Goal: Task Accomplishment & Management: Complete application form

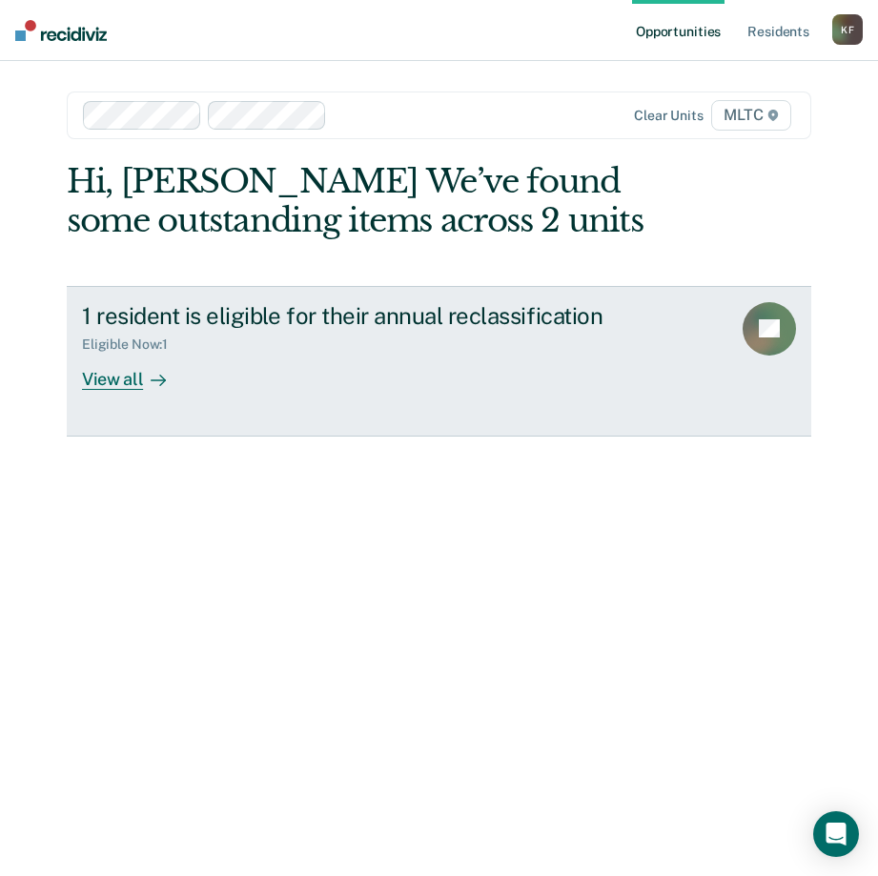
click at [127, 380] on div "View all" at bounding box center [135, 371] width 107 height 37
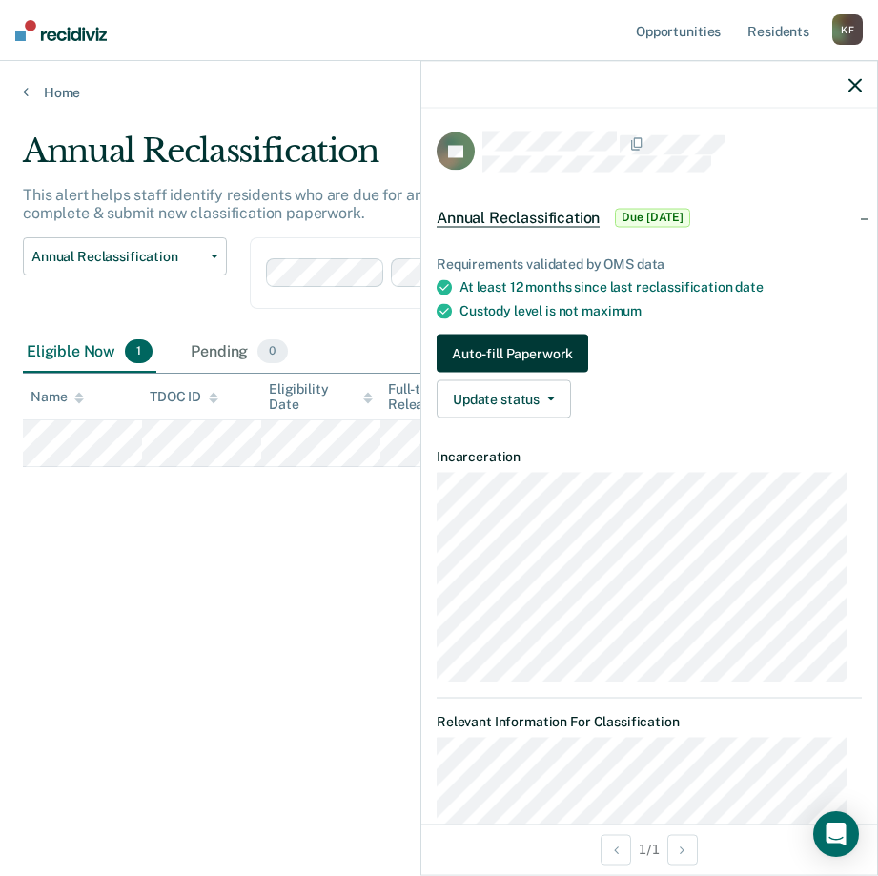
click at [533, 346] on button "Auto-fill Paperwork" at bounding box center [513, 354] width 152 height 38
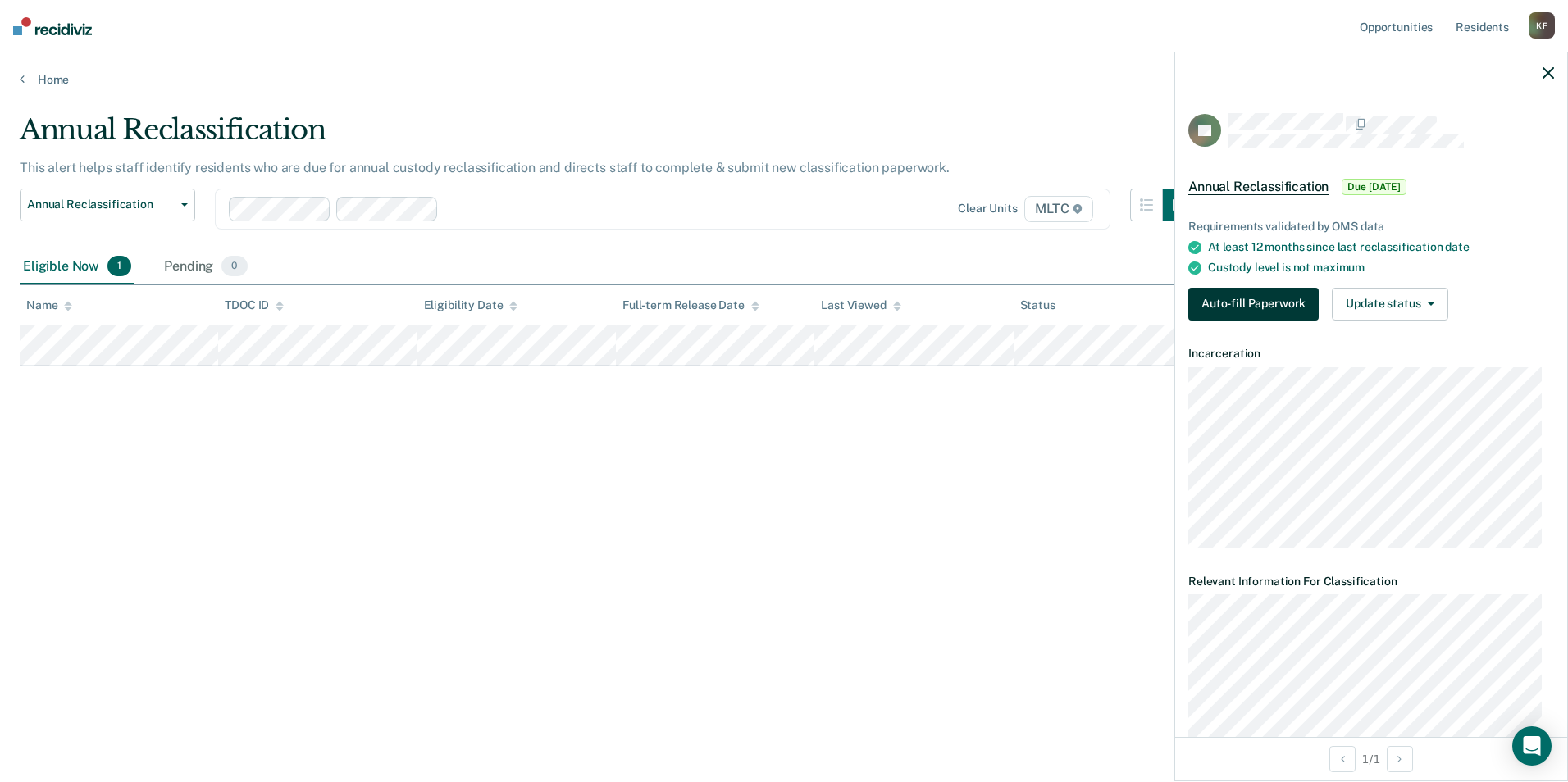
click at [755, 298] on button "Auto-fill Paperwork" at bounding box center [1254, 305] width 131 height 33
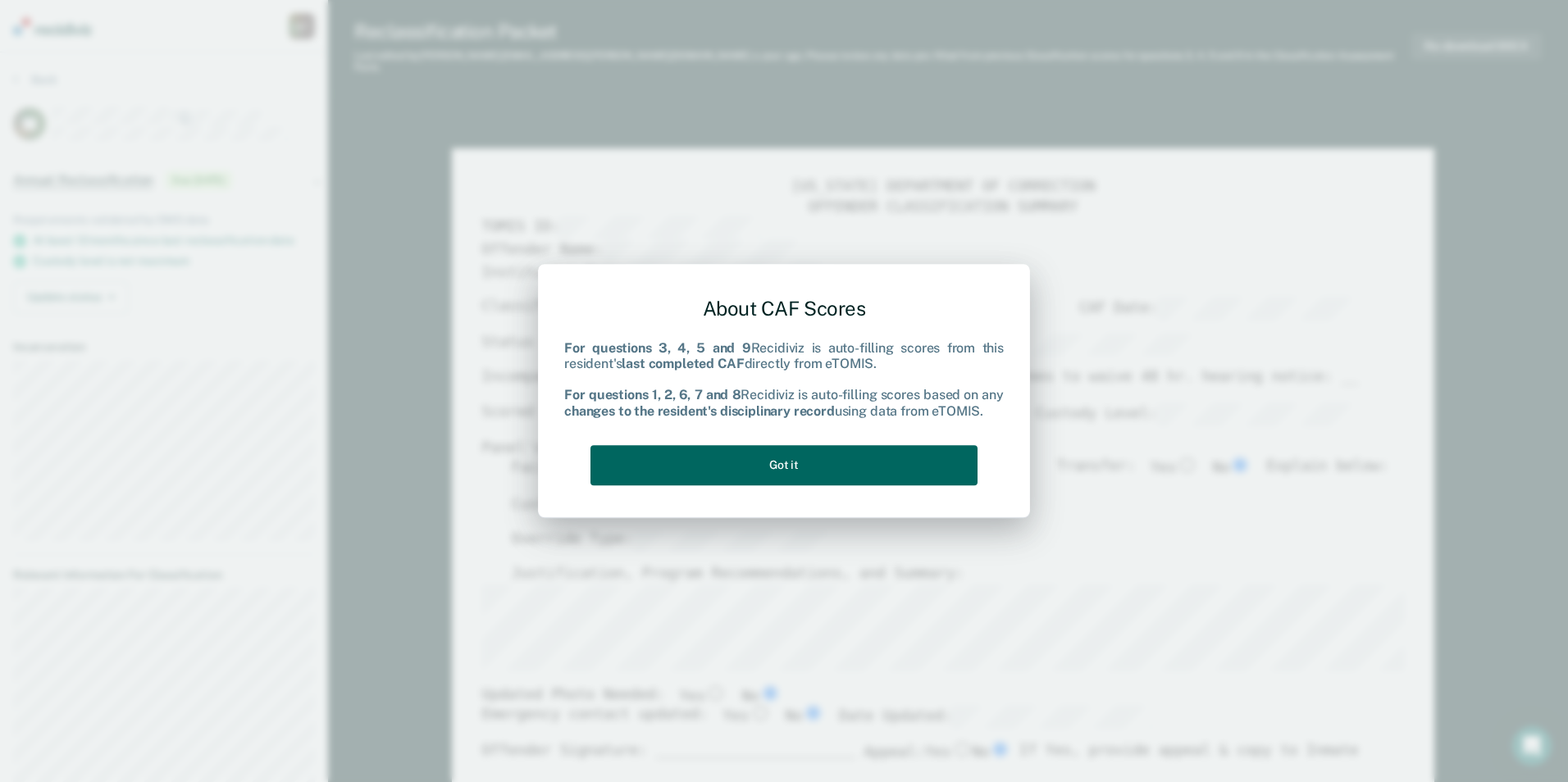
click at [755, 459] on button "Got it" at bounding box center [784, 465] width 387 height 40
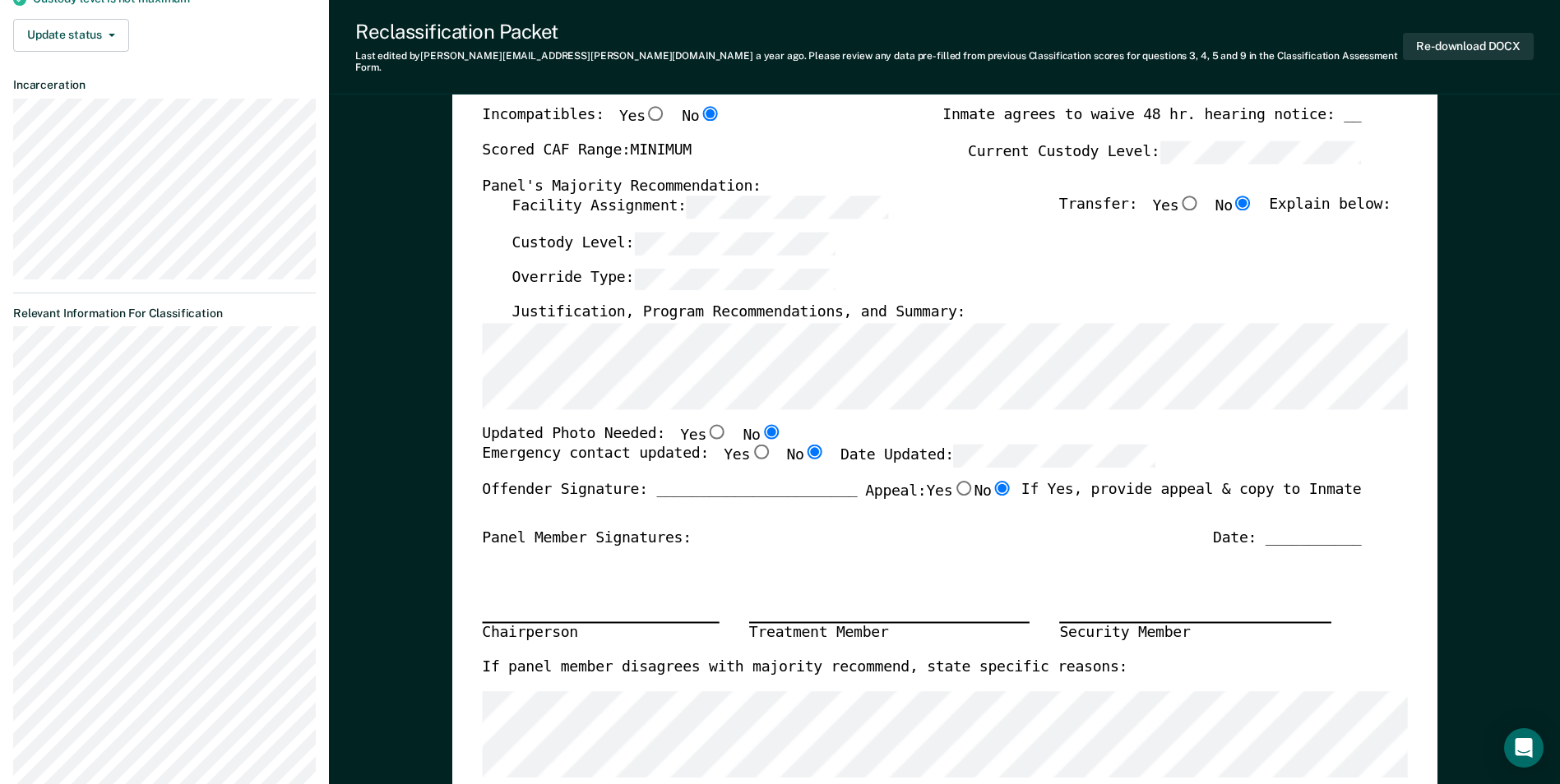
scroll to position [269, 0]
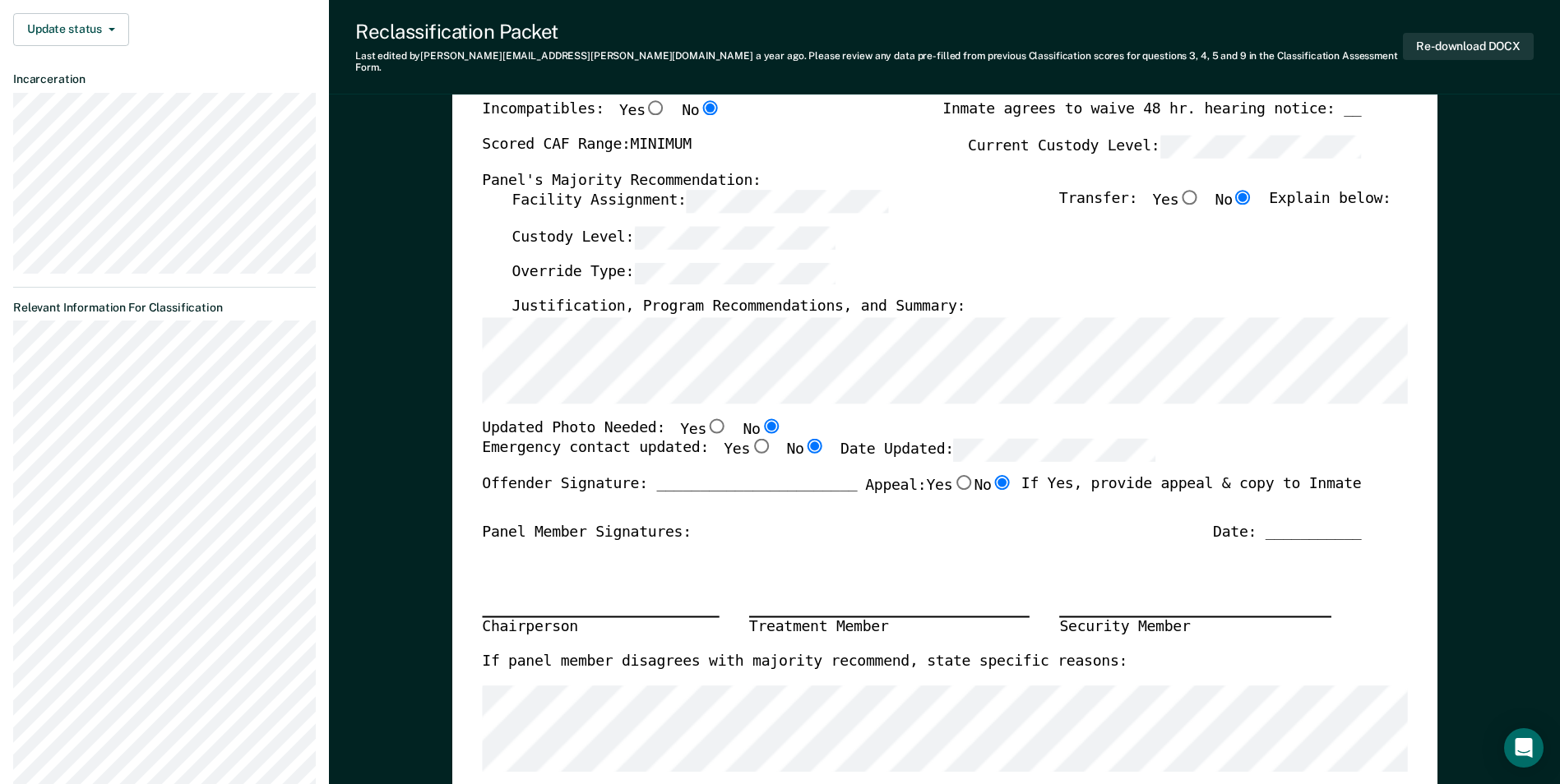
click at [750, 439] on input "Yes" at bounding box center [760, 446] width 22 height 15
type textarea "x"
radio input "true"
radio input "false"
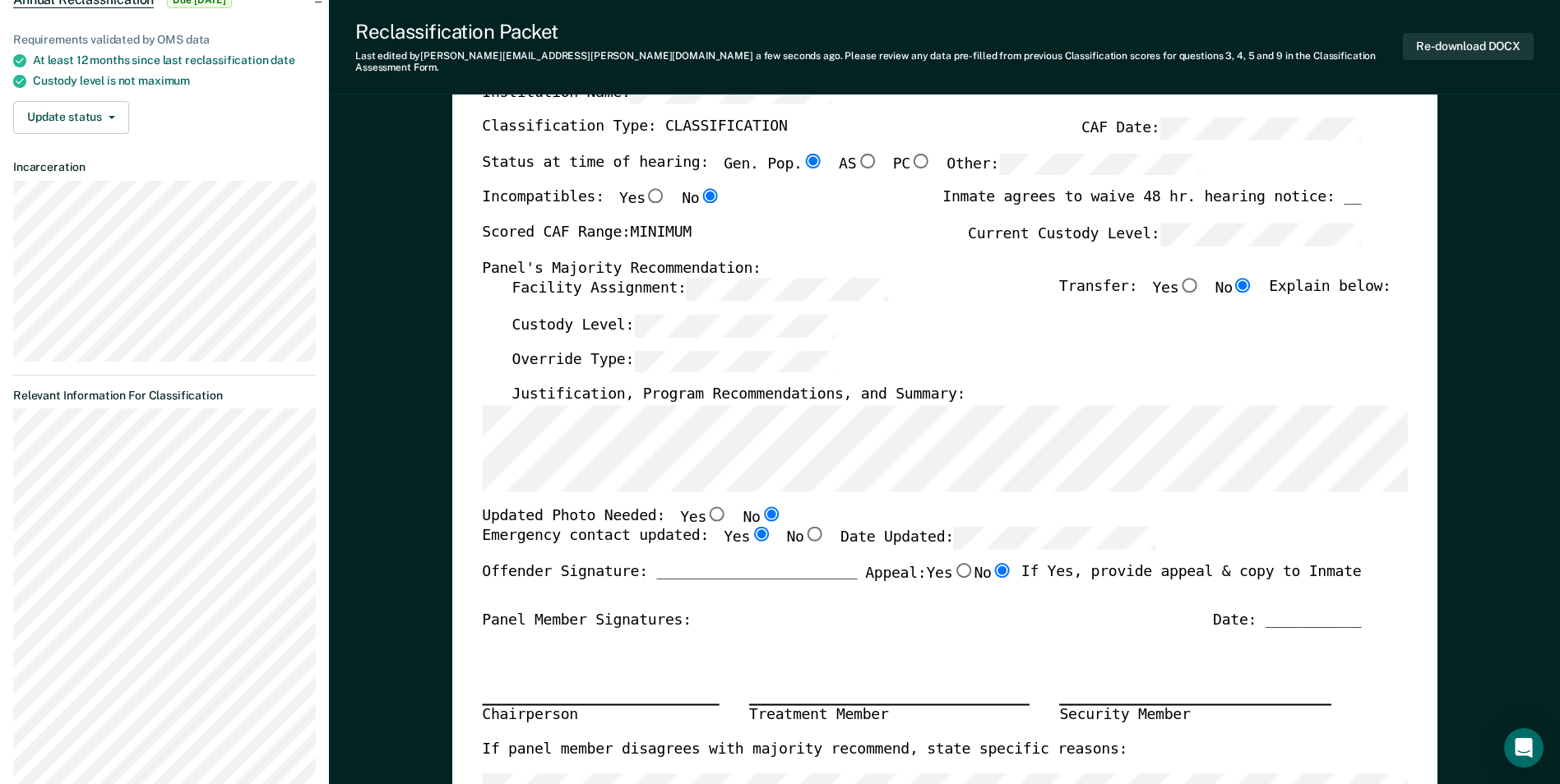
scroll to position [329, 0]
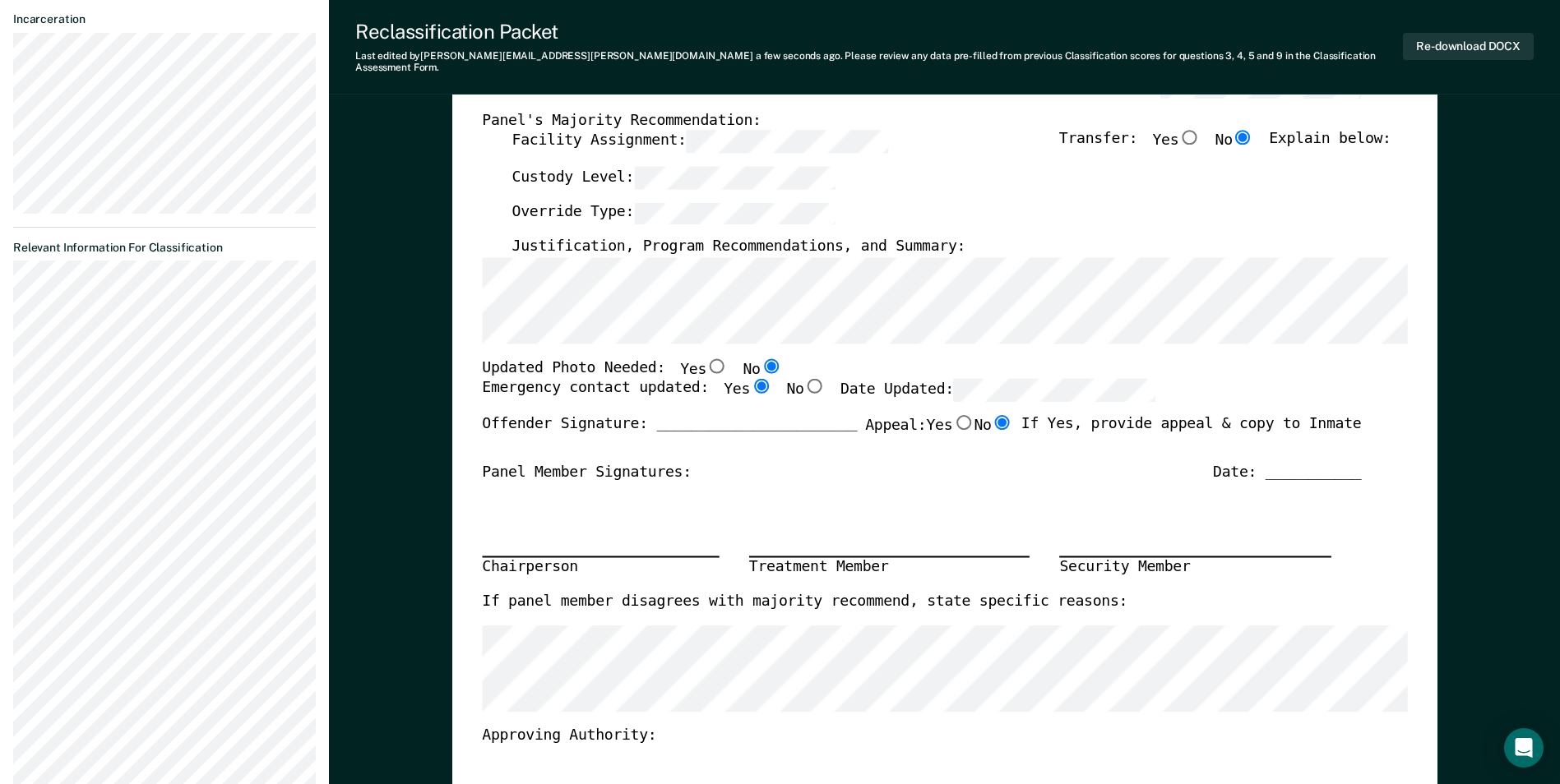
click at [757, 359] on div "Updated Photo Needed: Yes No" at bounding box center [922, 369] width 879 height 22
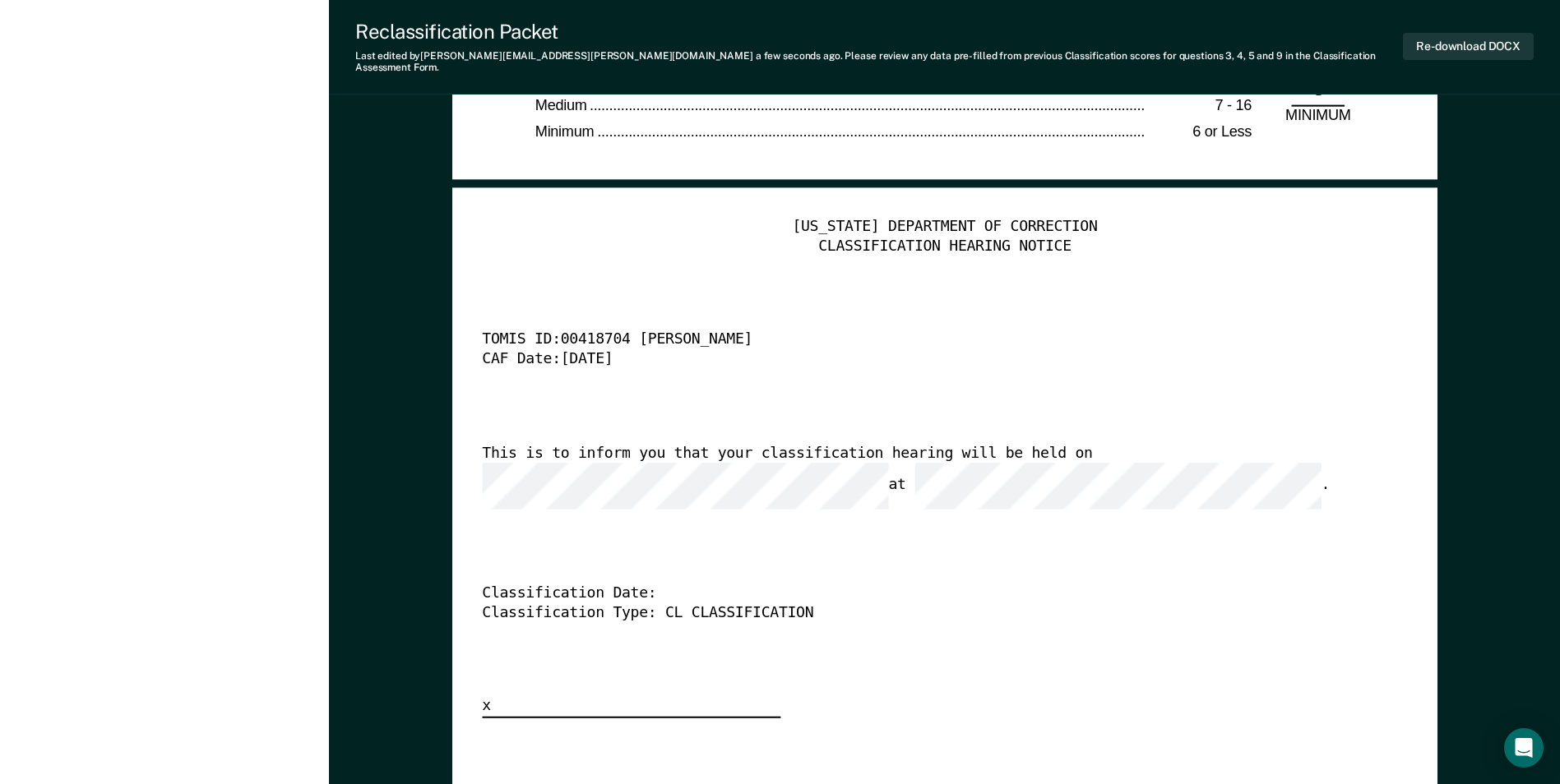
scroll to position [4110, 0]
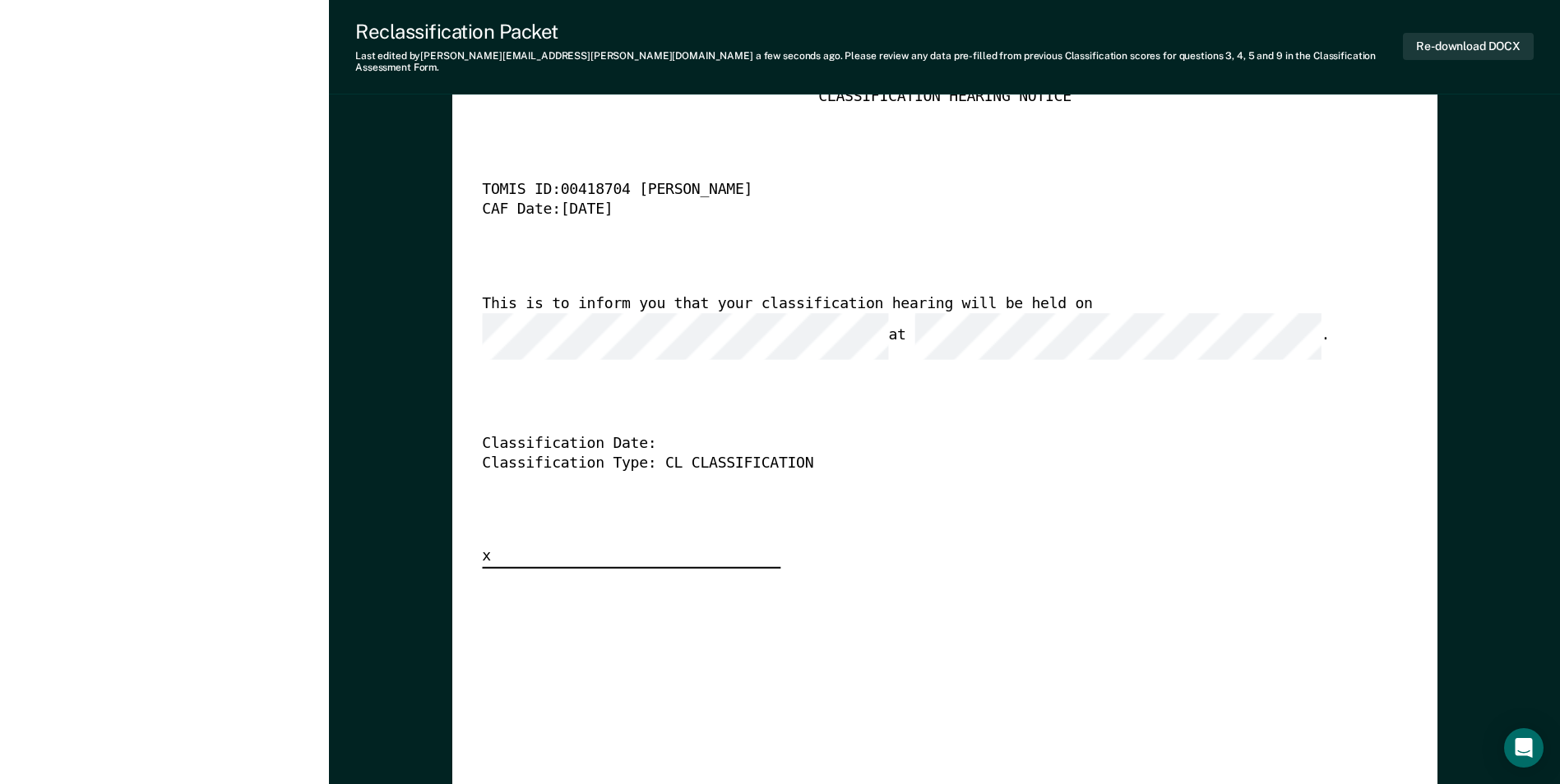
click at [757, 469] on div "[US_STATE] DEPARTMENT OF CORRECTION CLASSIFICATION HEARING NOTICE TOMIS ID: 004…" at bounding box center [945, 318] width 925 height 500
click at [757, 367] on div "[US_STATE] DEPARTMENT OF CORRECTION CLASSIFICATION HEARING NOTICE TOMIS ID: 004…" at bounding box center [945, 318] width 925 height 500
click at [757, 295] on div "This is to inform you that your classification hearing will be held on at ." at bounding box center [922, 327] width 879 height 65
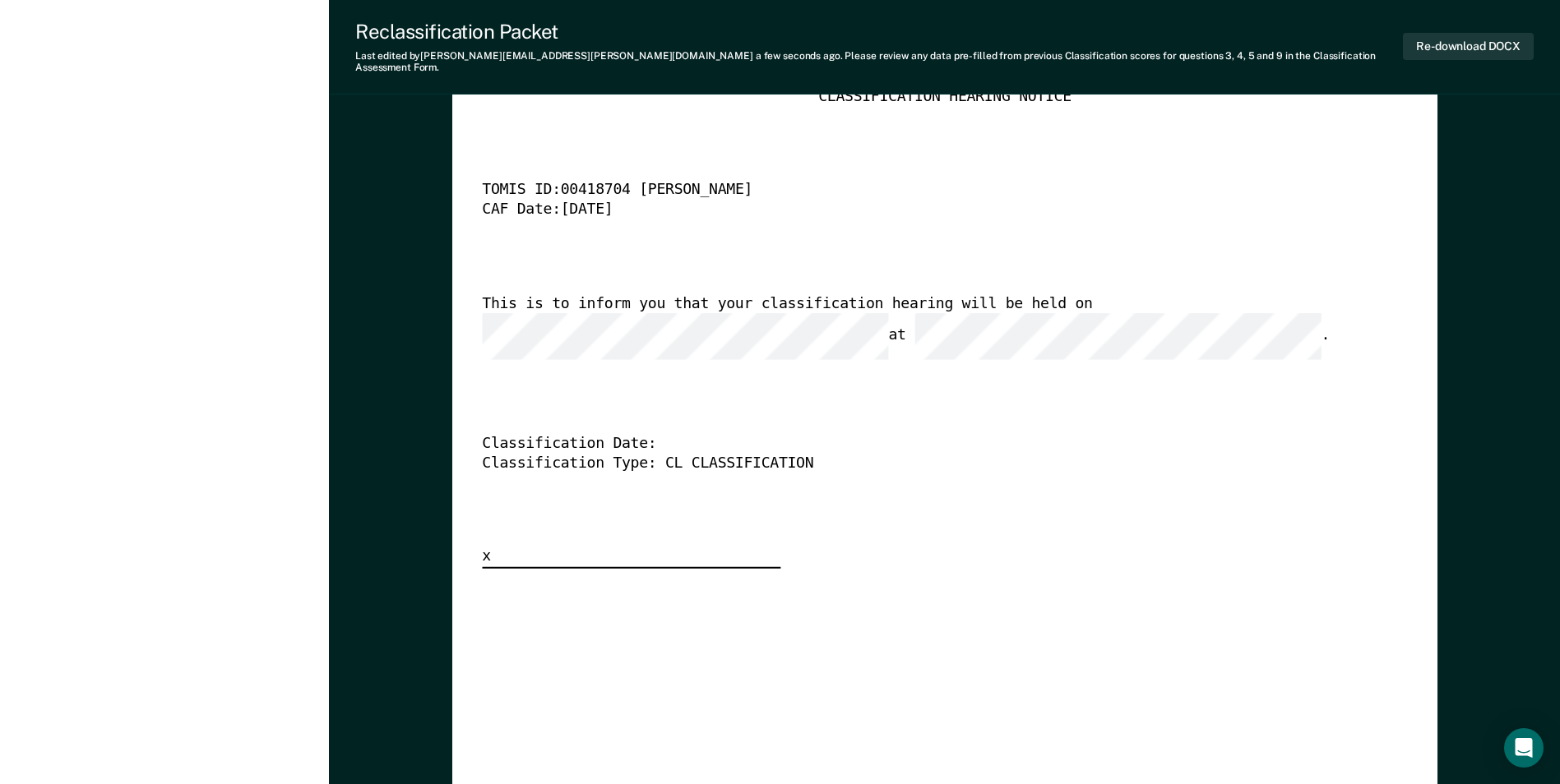
click at [757, 325] on div "This is to inform you that your classification hearing will be held on at ." at bounding box center [922, 327] width 879 height 65
click at [727, 350] on div "[US_STATE] DEPARTMENT OF CORRECTION CLASSIFICATION HEARING NOTICE TOMIS ID: 004…" at bounding box center [945, 318] width 925 height 500
drag, startPoint x: 780, startPoint y: 341, endPoint x: 1101, endPoint y: 377, distance: 323.0
click at [757, 342] on div "[US_STATE] DEPARTMENT OF CORRECTION CLASSIFICATION HEARING NOTICE TOMIS ID: 004…" at bounding box center [945, 318] width 925 height 500
drag, startPoint x: 1287, startPoint y: 282, endPoint x: 1280, endPoint y: 292, distance: 12.2
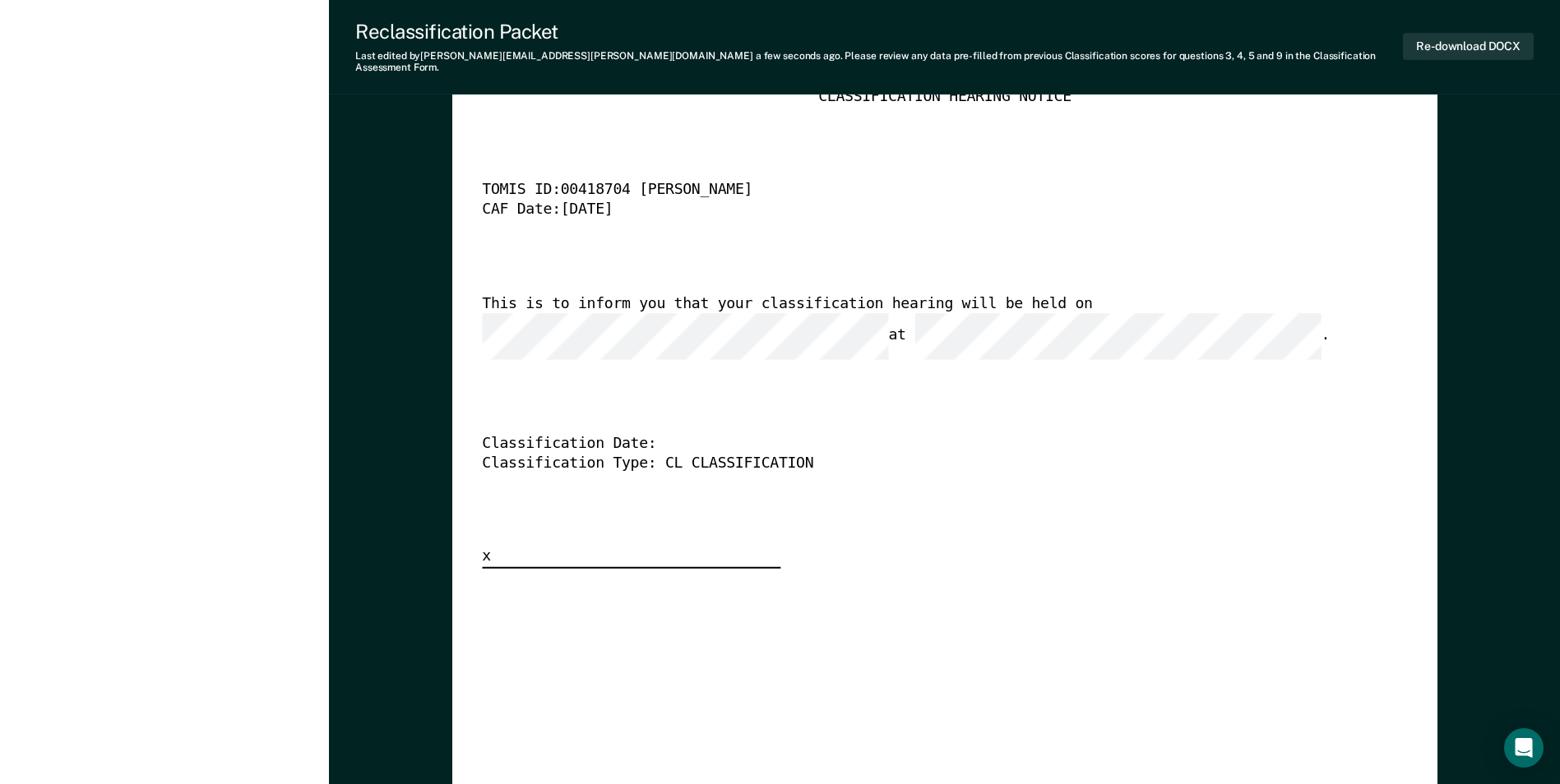
click at [757, 285] on div "[US_STATE] DEPARTMENT OF CORRECTION CLASSIFICATION HEARING NOTICE TOMIS ID: 004…" at bounding box center [945, 318] width 925 height 500
click at [757, 300] on div "This is to inform you that your classification hearing will be held on at ." at bounding box center [922, 327] width 879 height 65
click at [757, 295] on div "This is to inform you that your classification hearing will be held on at ." at bounding box center [922, 327] width 879 height 65
click at [684, 314] on div "This is to inform you that your classification hearing will be held on at ." at bounding box center [922, 327] width 879 height 65
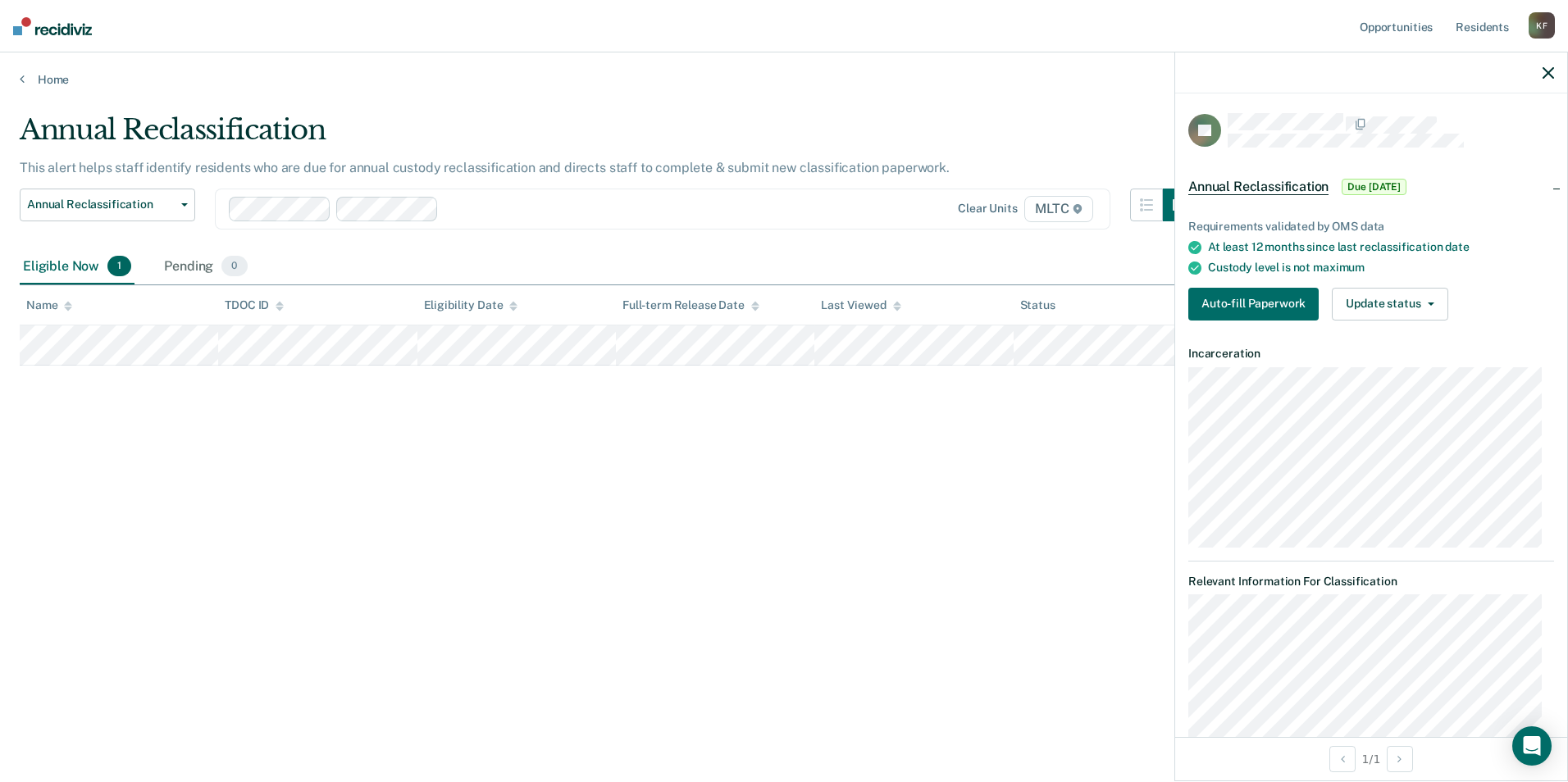
click at [755, 184] on span "Annual Reclassification" at bounding box center [1258, 187] width 140 height 16
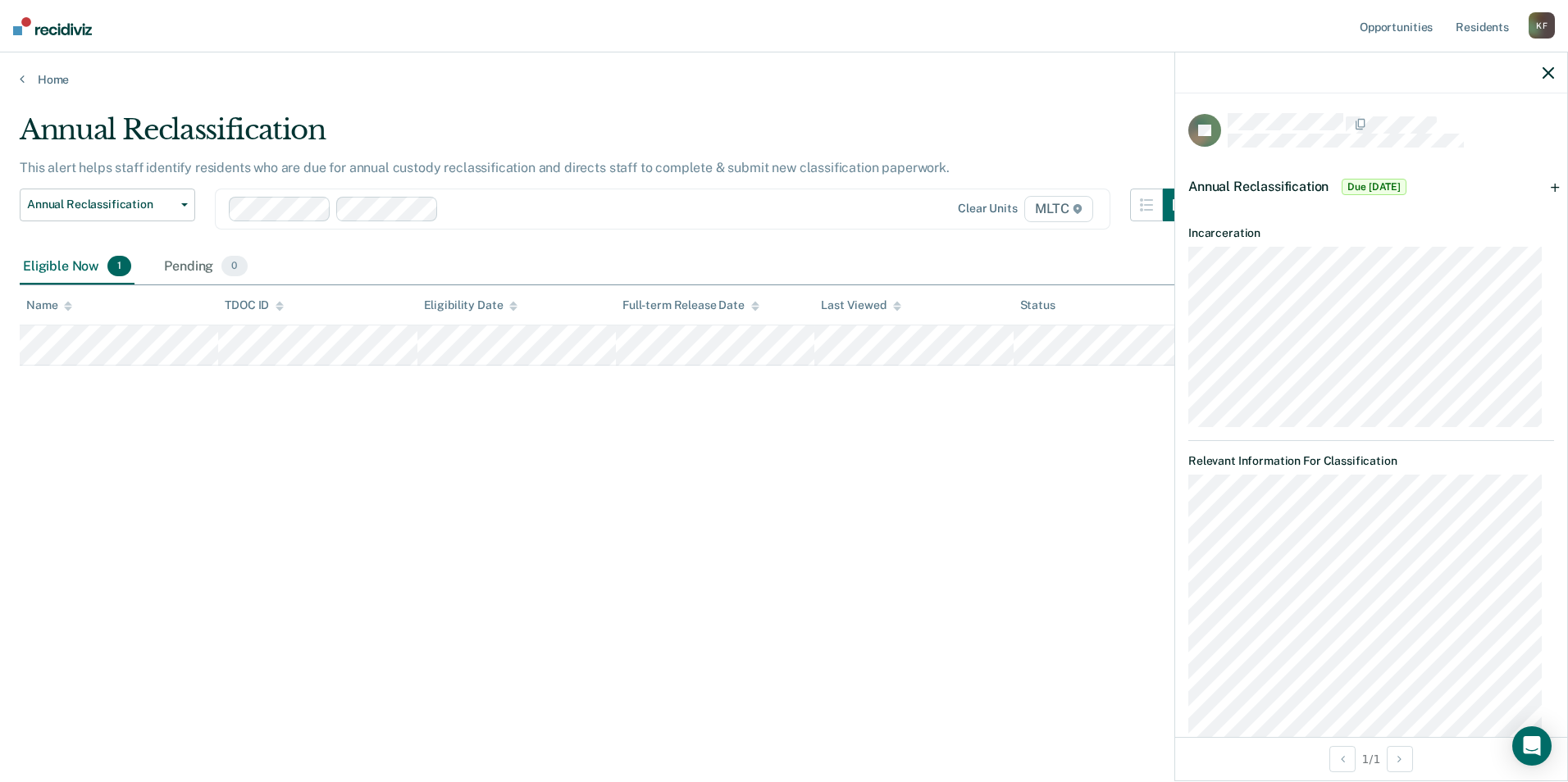
click at [755, 182] on span "Due [DATE]" at bounding box center [1374, 187] width 65 height 16
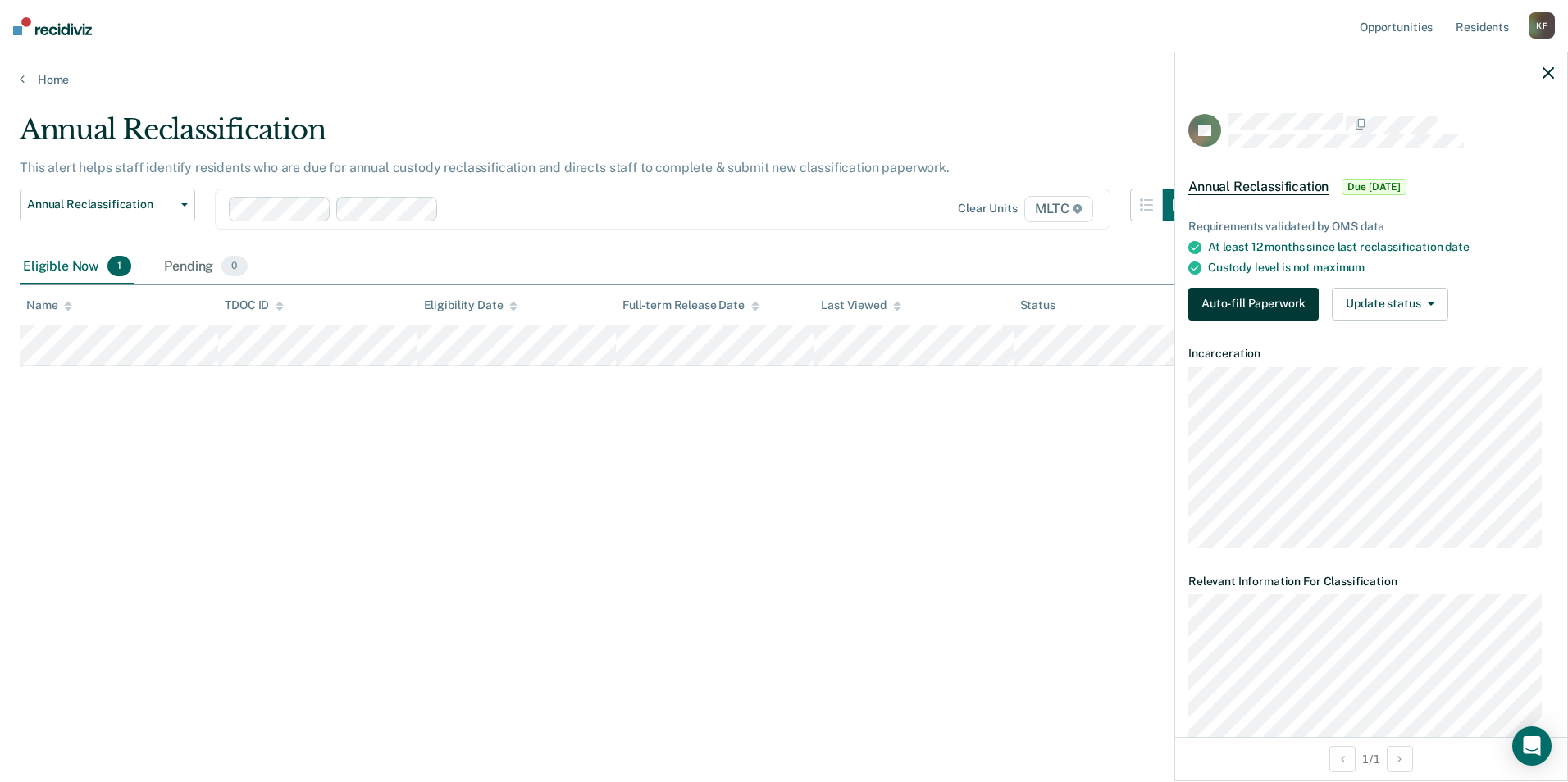
click at [755, 298] on button "Auto-fill Paperwork" at bounding box center [1254, 305] width 131 height 33
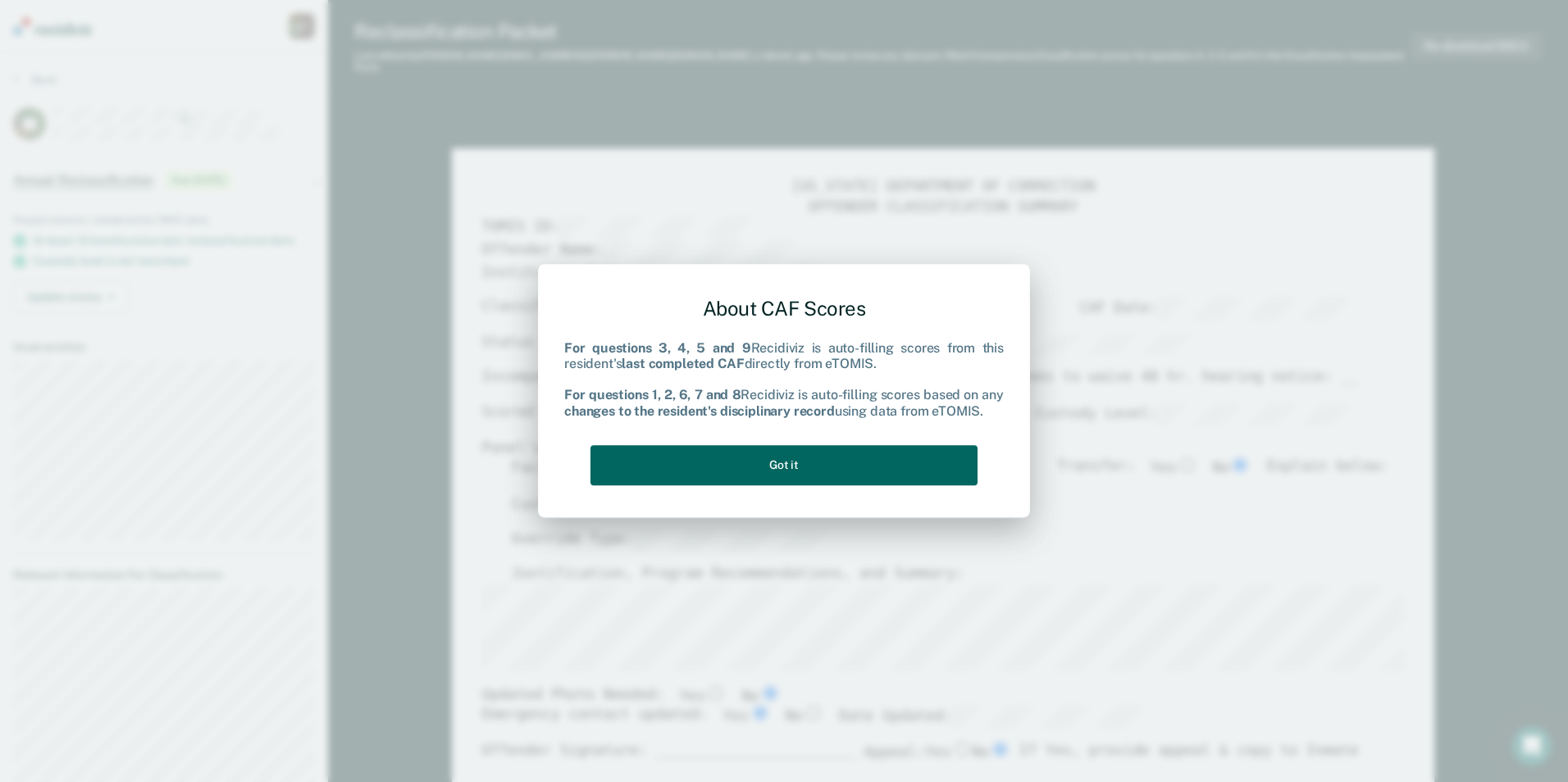
click at [755, 458] on button "Got it" at bounding box center [784, 465] width 387 height 40
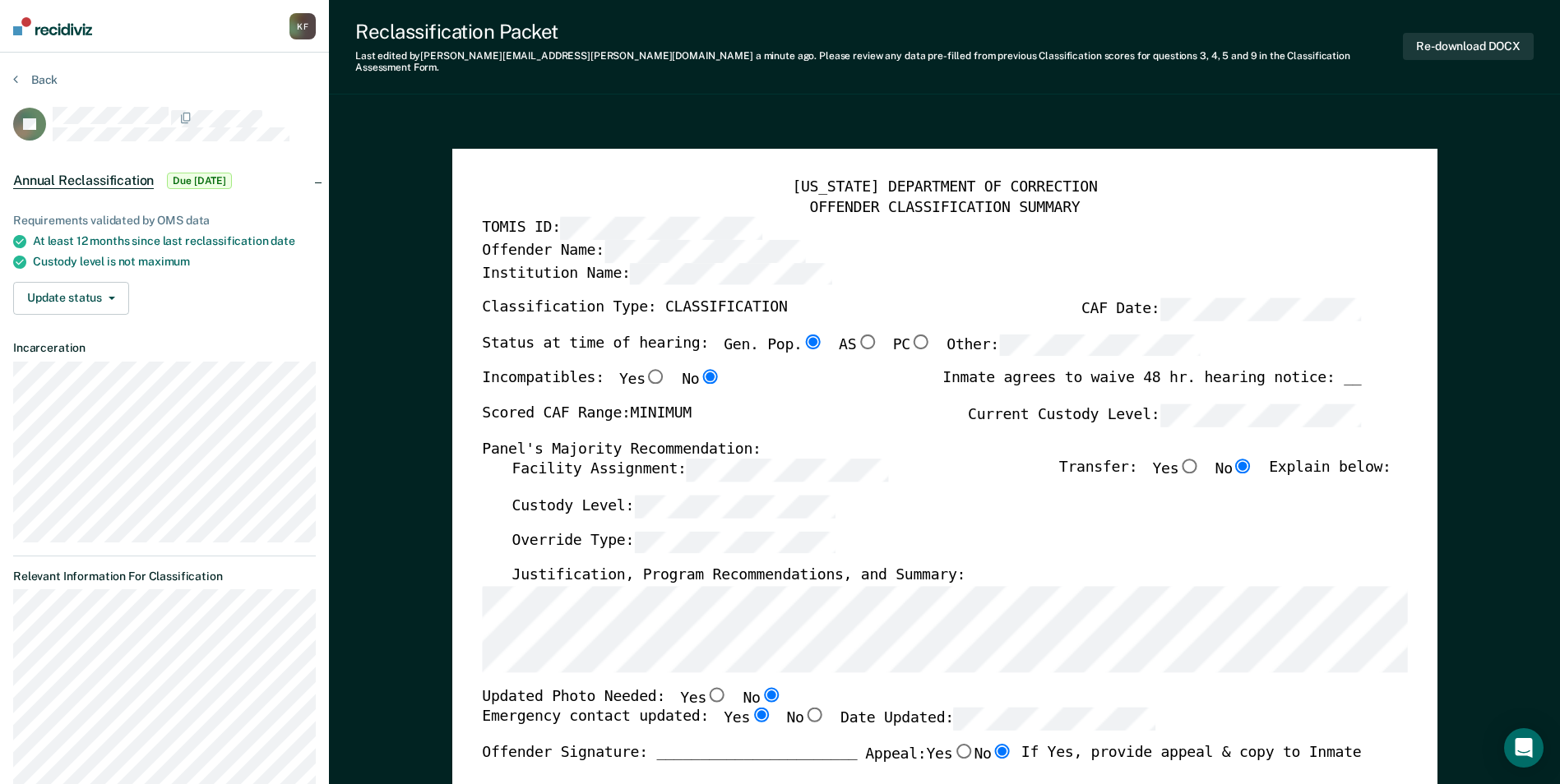
drag, startPoint x: 1127, startPoint y: 209, endPoint x: 1085, endPoint y: 101, distance: 115.9
click at [757, 41] on button "Re-download DOCX" at bounding box center [1469, 46] width 131 height 27
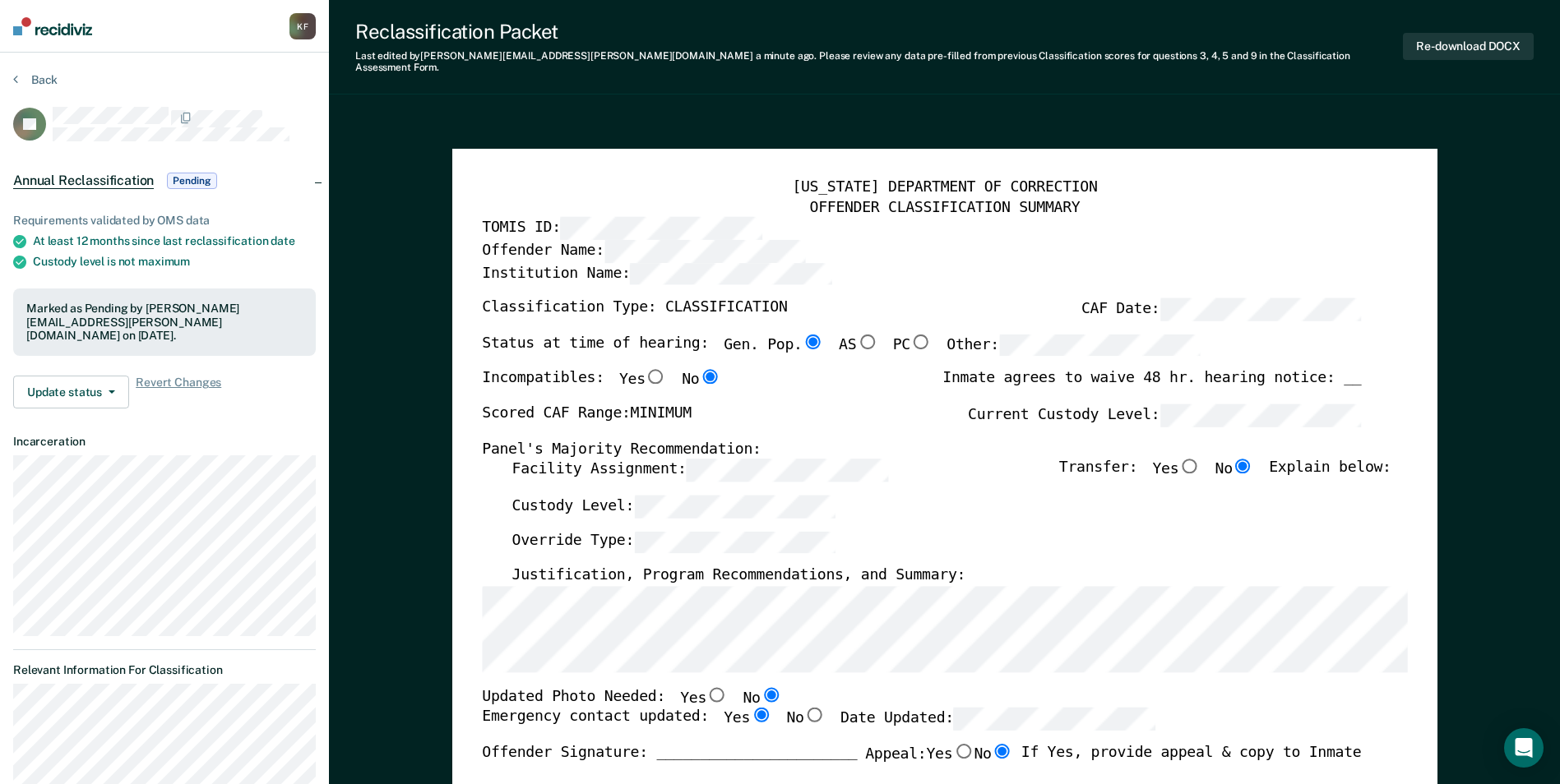
click at [15, 78] on icon at bounding box center [16, 78] width 5 height 13
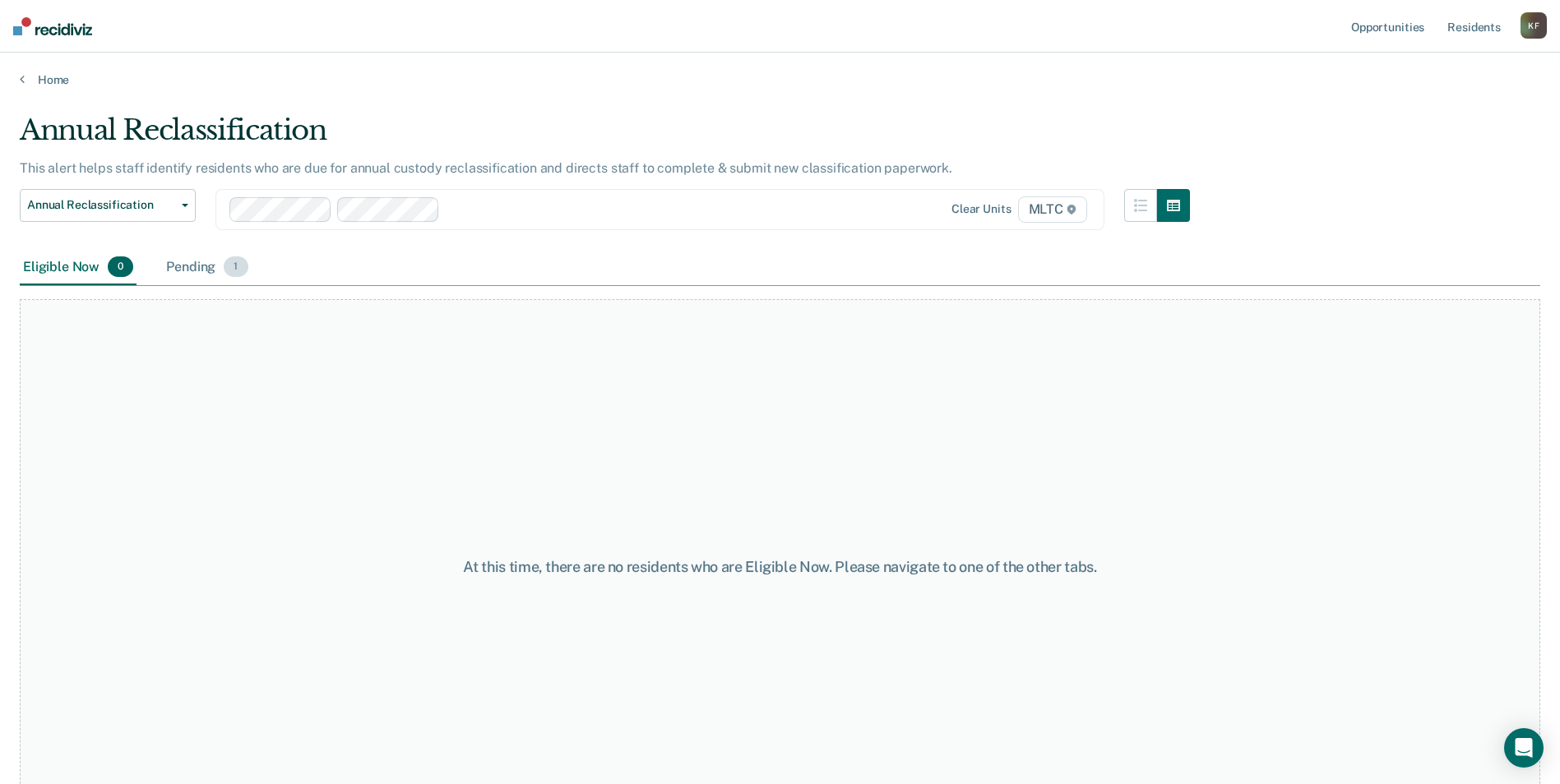
click at [211, 267] on div "Pending 1" at bounding box center [207, 268] width 88 height 36
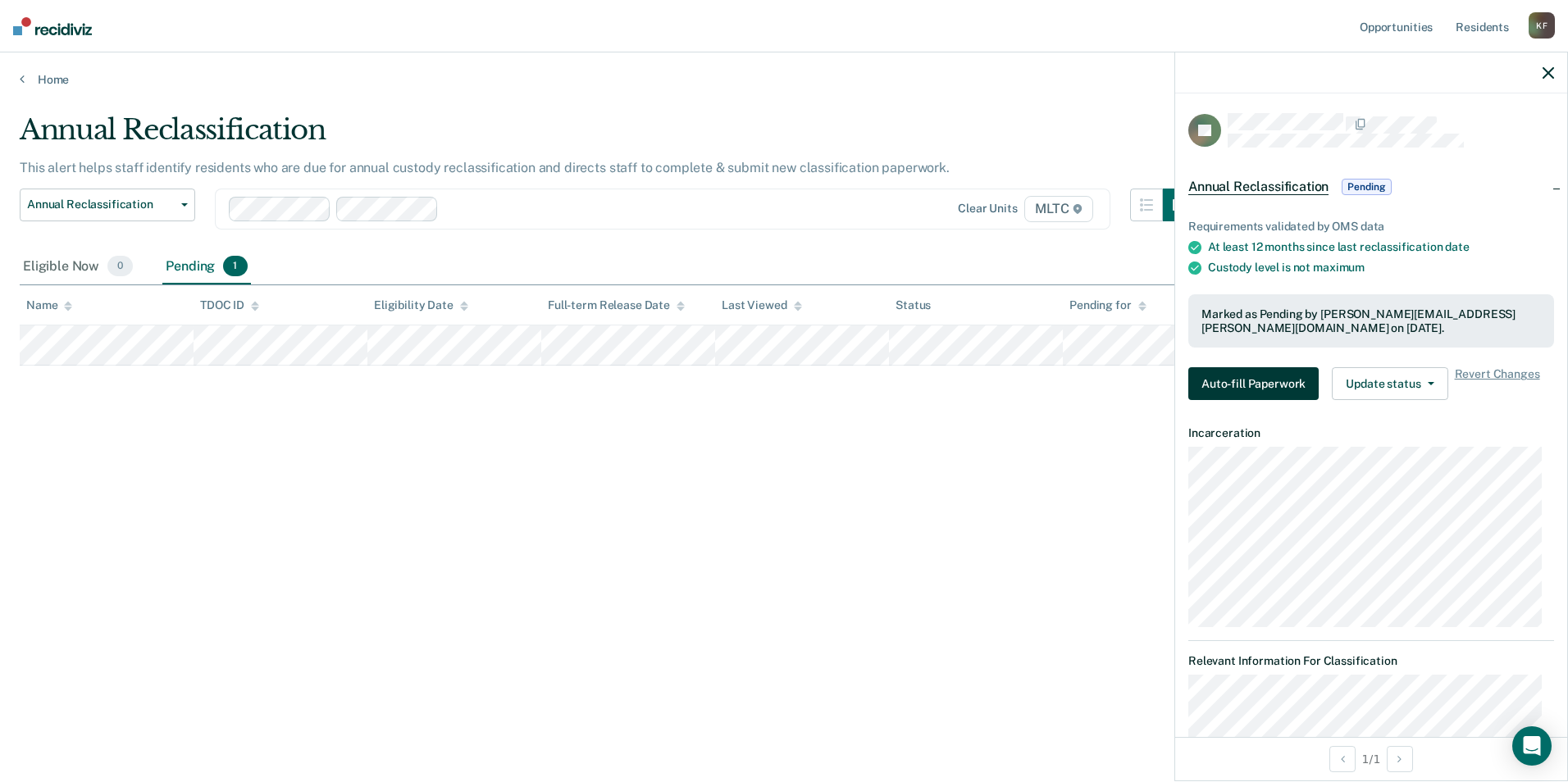
click at [755, 376] on button "Auto-fill Paperwork" at bounding box center [1254, 384] width 131 height 33
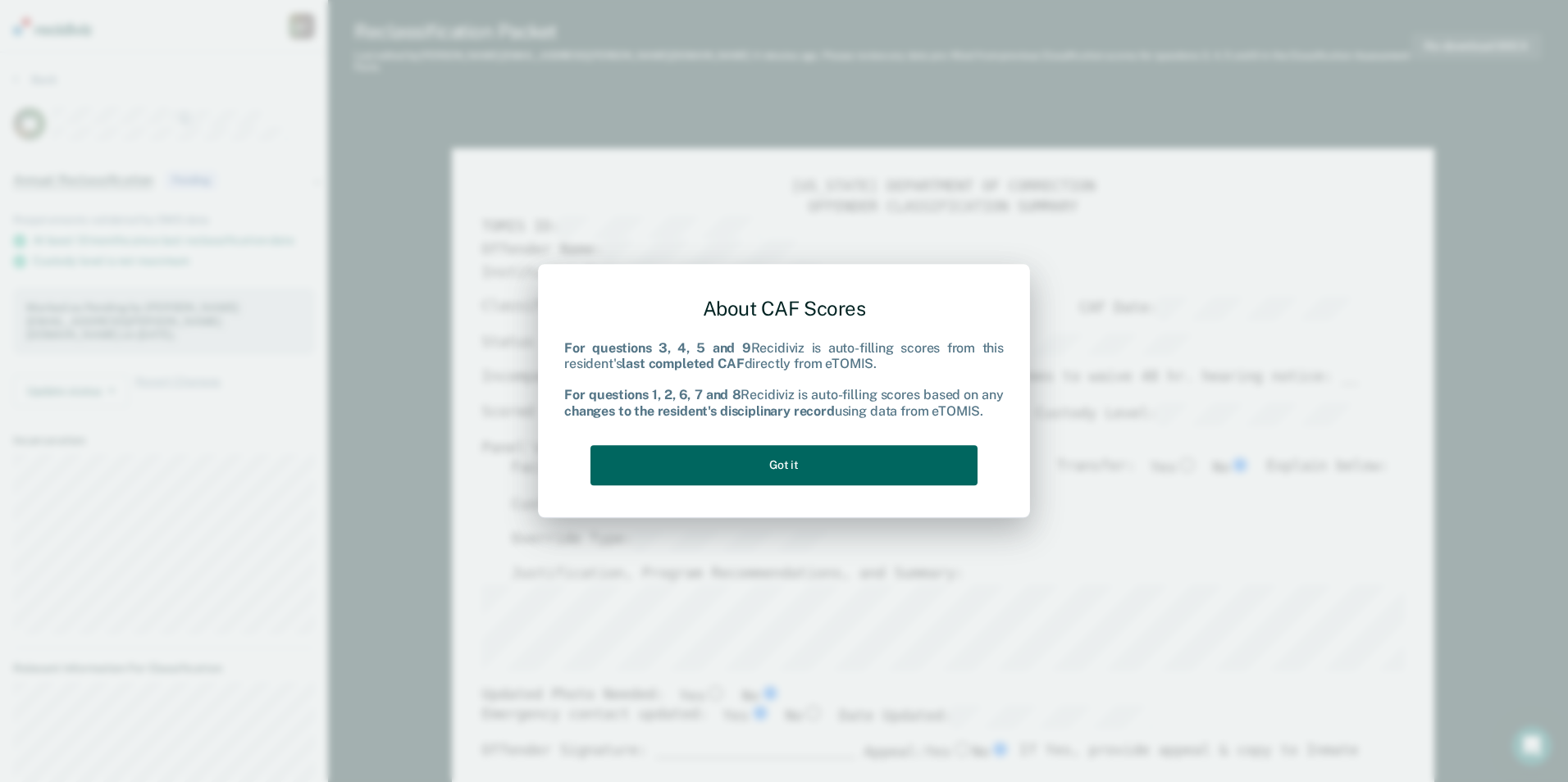
click at [755, 458] on button "Got it" at bounding box center [784, 465] width 387 height 40
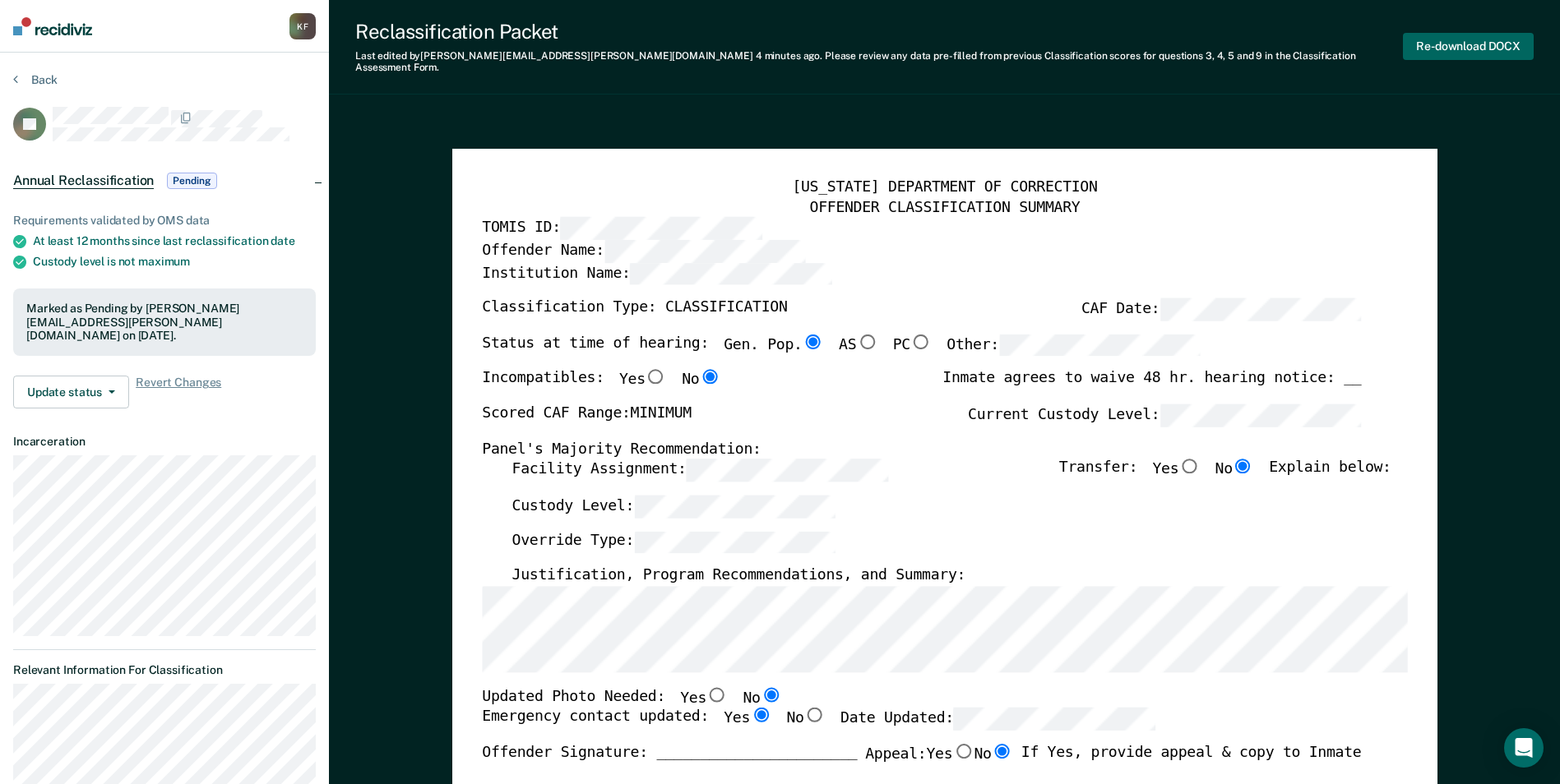
click at [757, 35] on button "Re-download DOCX" at bounding box center [1469, 46] width 131 height 27
type textarea "x"
click at [757, 30] on div "Reclassification Packet" at bounding box center [879, 32] width 1047 height 24
